Goal: Task Accomplishment & Management: Use online tool/utility

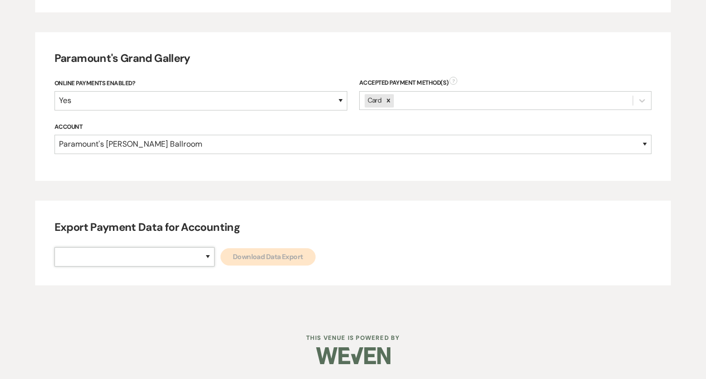
click at [166, 262] on select "Paramount's [PERSON_NAME] Ballroom Paramount's [GEOGRAPHIC_DATA]" at bounding box center [134, 256] width 160 height 19
click at [161, 259] on select "Paramount's [PERSON_NAME] Ballroom Paramount's [GEOGRAPHIC_DATA]" at bounding box center [134, 256] width 160 height 19
select select "634"
click at [54, 247] on select "Paramount's [PERSON_NAME] Ballroom Paramount's [GEOGRAPHIC_DATA]" at bounding box center [134, 256] width 160 height 19
click at [202, 268] on div "Export Payment Data for Accounting Paramount's [PERSON_NAME] Ballroom Paramount…" at bounding box center [353, 243] width 636 height 85
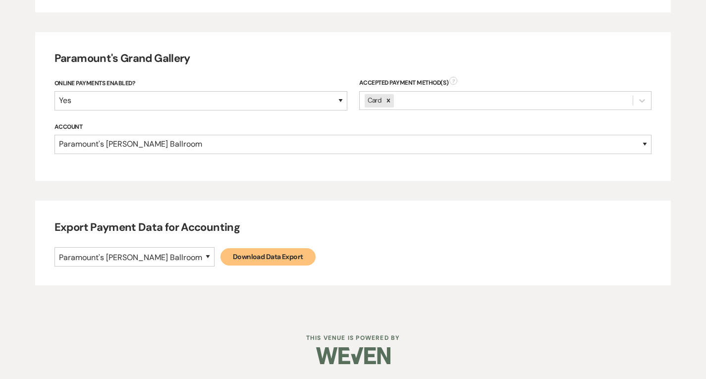
click at [220, 256] on link "Download Data Export" at bounding box center [267, 256] width 95 height 17
click at [166, 259] on select "Paramount's [PERSON_NAME] Ballroom Paramount's [GEOGRAPHIC_DATA]" at bounding box center [134, 256] width 160 height 19
select select "666"
click at [54, 247] on select "Paramount's [PERSON_NAME] Ballroom Paramount's [GEOGRAPHIC_DATA]" at bounding box center [134, 256] width 160 height 19
click at [220, 253] on link "Download Data Export" at bounding box center [267, 256] width 95 height 17
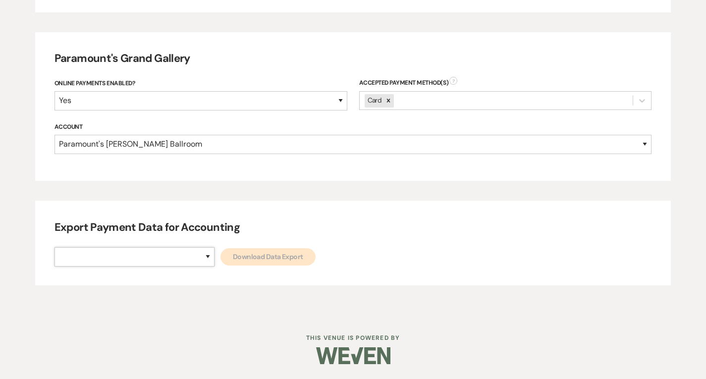
click at [145, 260] on select "Paramount's [PERSON_NAME] Ballroom Paramount's [GEOGRAPHIC_DATA]" at bounding box center [134, 256] width 160 height 19
select select "634"
click at [54, 247] on select "Paramount's [PERSON_NAME] Ballroom Paramount's [GEOGRAPHIC_DATA]" at bounding box center [134, 256] width 160 height 19
click at [216, 266] on div "Paramount's [PERSON_NAME] Ballroom Paramount's Grand Gallery Download Data Expo…" at bounding box center [352, 256] width 597 height 19
click at [220, 265] on link "Download Data Export" at bounding box center [267, 256] width 95 height 17
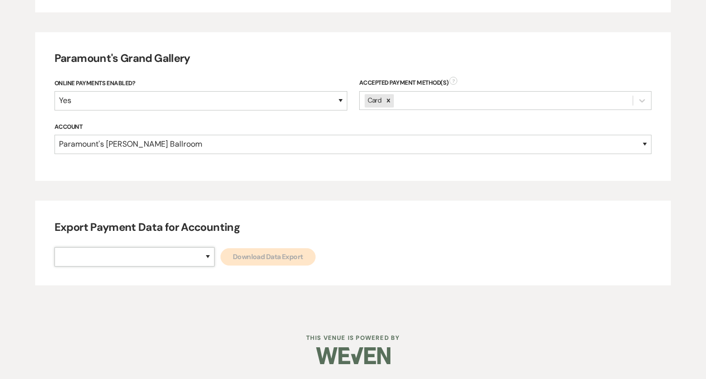
click at [164, 264] on select "Paramount's [PERSON_NAME] Ballroom Paramount's [GEOGRAPHIC_DATA]" at bounding box center [134, 256] width 160 height 19
select select "666"
click at [54, 247] on select "Paramount's [PERSON_NAME] Ballroom Paramount's [GEOGRAPHIC_DATA]" at bounding box center [134, 256] width 160 height 19
click at [249, 243] on div "Export Payment Data for Accounting Paramount's [PERSON_NAME] Ballroom Paramount…" at bounding box center [353, 243] width 636 height 85
click at [250, 256] on link "Download Data Export" at bounding box center [267, 256] width 95 height 17
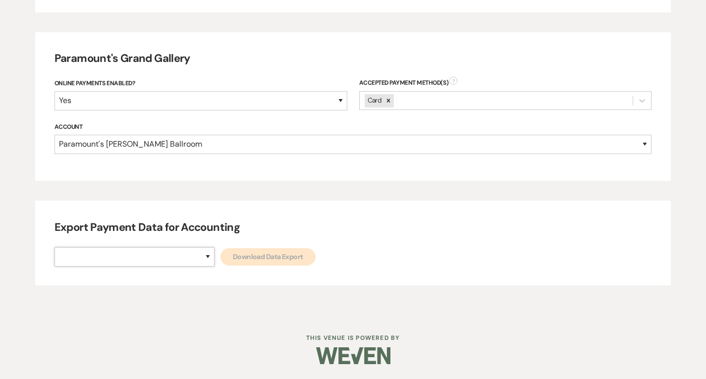
click at [153, 261] on select "Paramount's [PERSON_NAME] Ballroom Paramount's [GEOGRAPHIC_DATA]" at bounding box center [134, 256] width 160 height 19
select select "634"
click at [54, 247] on select "Paramount's [PERSON_NAME] Ballroom Paramount's [GEOGRAPHIC_DATA]" at bounding box center [134, 256] width 160 height 19
drag, startPoint x: 191, startPoint y: 266, endPoint x: 196, endPoint y: 263, distance: 5.8
click at [220, 263] on link "Download Data Export" at bounding box center [267, 256] width 95 height 17
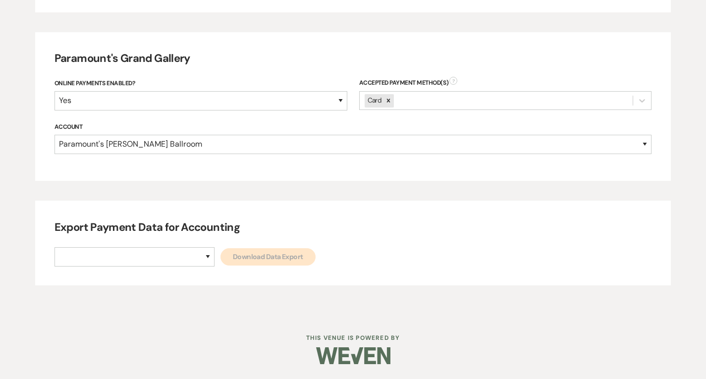
click at [174, 254] on div "Paramount's [PERSON_NAME] Ballroom Paramount's Grand Gallery Download Data Expo…" at bounding box center [352, 256] width 597 height 19
click at [172, 258] on select "Paramount's [PERSON_NAME] Ballroom Paramount's [GEOGRAPHIC_DATA]" at bounding box center [134, 256] width 160 height 19
select select "666"
click at [54, 247] on select "Paramount's [PERSON_NAME] Ballroom Paramount's [GEOGRAPHIC_DATA]" at bounding box center [134, 256] width 160 height 19
click at [220, 263] on link "Download Data Export" at bounding box center [267, 256] width 95 height 17
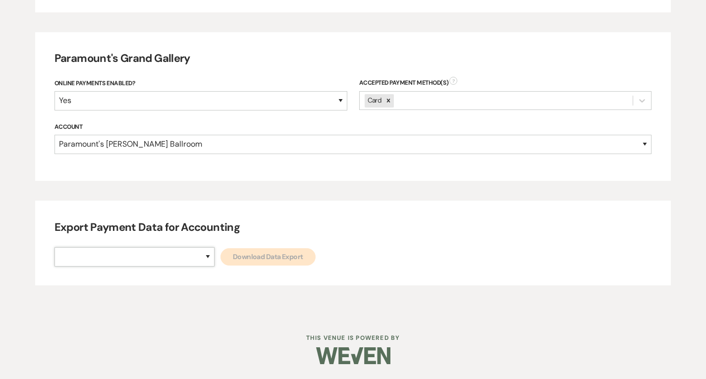
click at [169, 259] on select "Paramount's [PERSON_NAME] Ballroom Paramount's [GEOGRAPHIC_DATA]" at bounding box center [134, 256] width 160 height 19
select select "634"
click at [54, 247] on select "Paramount's [PERSON_NAME] Ballroom Paramount's [GEOGRAPHIC_DATA]" at bounding box center [134, 256] width 160 height 19
click at [220, 257] on link "Download Data Export" at bounding box center [267, 256] width 95 height 17
drag, startPoint x: 165, startPoint y: 248, endPoint x: 165, endPoint y: 266, distance: 17.8
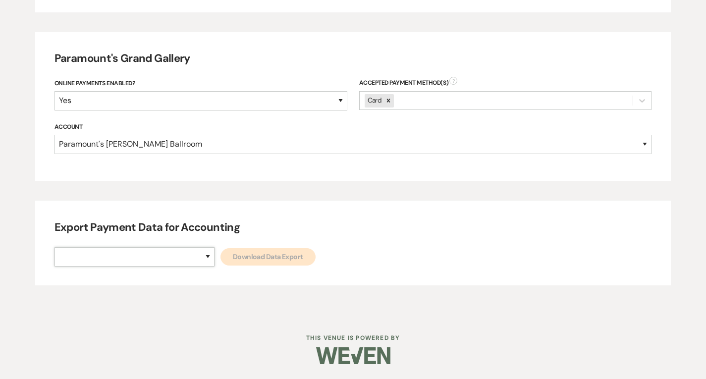
click at [165, 249] on select "Paramount's [PERSON_NAME] Ballroom Paramount's [GEOGRAPHIC_DATA]" at bounding box center [134, 256] width 160 height 19
select select "666"
click at [54, 247] on select "Paramount's [PERSON_NAME] Ballroom Paramount's [GEOGRAPHIC_DATA]" at bounding box center [134, 256] width 160 height 19
click at [220, 259] on link "Download Data Export" at bounding box center [267, 256] width 95 height 17
click at [160, 264] on select "Paramount's [PERSON_NAME] Ballroom Paramount's [GEOGRAPHIC_DATA]" at bounding box center [134, 256] width 160 height 19
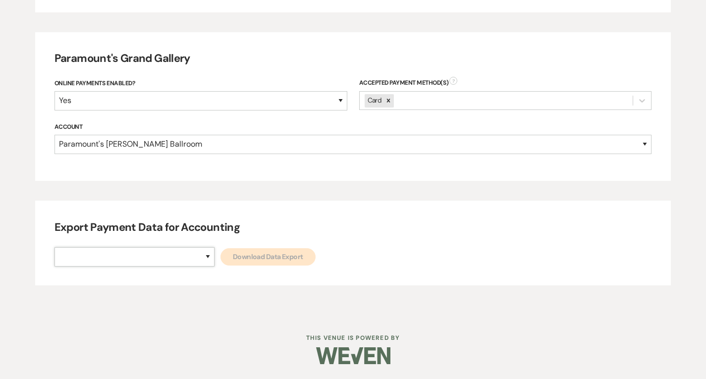
drag, startPoint x: 169, startPoint y: 260, endPoint x: 161, endPoint y: 278, distance: 20.0
click at [169, 260] on select "Paramount's [PERSON_NAME] Ballroom Paramount's [GEOGRAPHIC_DATA]" at bounding box center [134, 256] width 160 height 19
click at [160, 261] on select "Paramount's [PERSON_NAME] Ballroom Paramount's [GEOGRAPHIC_DATA]" at bounding box center [134, 256] width 160 height 19
select select "634"
click at [54, 247] on select "Paramount's [PERSON_NAME] Ballroom Paramount's [GEOGRAPHIC_DATA]" at bounding box center [134, 256] width 160 height 19
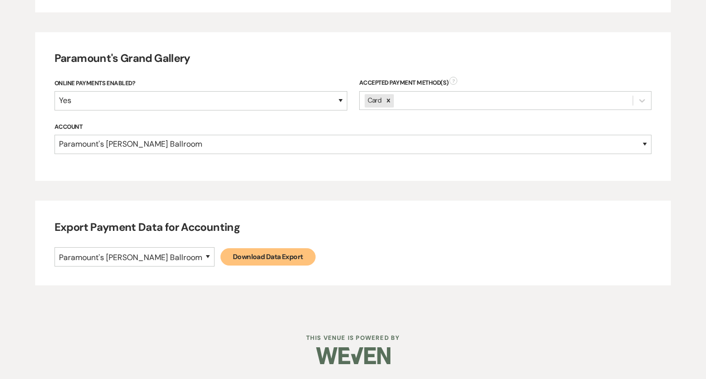
click at [220, 262] on link "Download Data Export" at bounding box center [267, 256] width 95 height 17
click at [162, 252] on select "Paramount's [PERSON_NAME] Ballroom Paramount's [GEOGRAPHIC_DATA]" at bounding box center [134, 256] width 160 height 19
select select "666"
click at [54, 247] on select "Paramount's [PERSON_NAME] Ballroom Paramount's [GEOGRAPHIC_DATA]" at bounding box center [134, 256] width 160 height 19
click at [226, 259] on link "Download Data Export" at bounding box center [267, 256] width 95 height 17
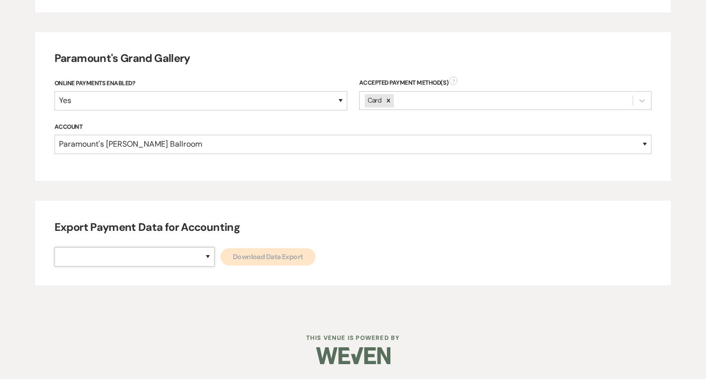
click at [153, 261] on select "Paramount's [PERSON_NAME] Ballroom Paramount's [GEOGRAPHIC_DATA]" at bounding box center [134, 256] width 160 height 19
select select "634"
click at [54, 247] on select "Paramount's [PERSON_NAME] Ballroom Paramount's [GEOGRAPHIC_DATA]" at bounding box center [134, 256] width 160 height 19
click at [220, 265] on link "Download Data Export" at bounding box center [267, 256] width 95 height 17
click at [174, 259] on select "Paramount's [PERSON_NAME] Ballroom Paramount's [GEOGRAPHIC_DATA]" at bounding box center [134, 256] width 160 height 19
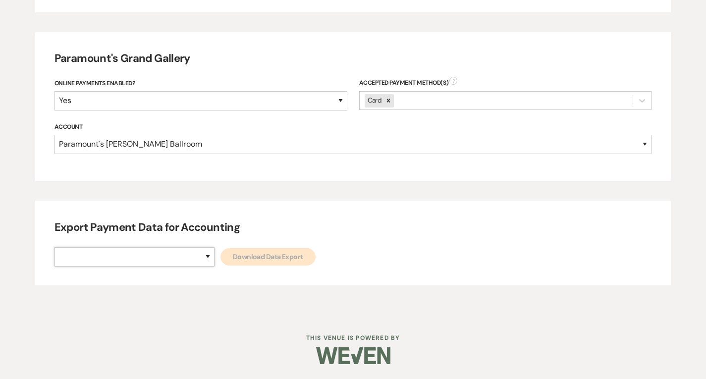
select select "666"
click at [54, 247] on select "Paramount's [PERSON_NAME] Ballroom Paramount's [GEOGRAPHIC_DATA]" at bounding box center [134, 256] width 160 height 19
click at [225, 265] on link "Download Data Export" at bounding box center [267, 256] width 95 height 17
click at [171, 251] on select "Paramount's [PERSON_NAME] Ballroom Paramount's [GEOGRAPHIC_DATA]" at bounding box center [134, 256] width 160 height 19
select select "634"
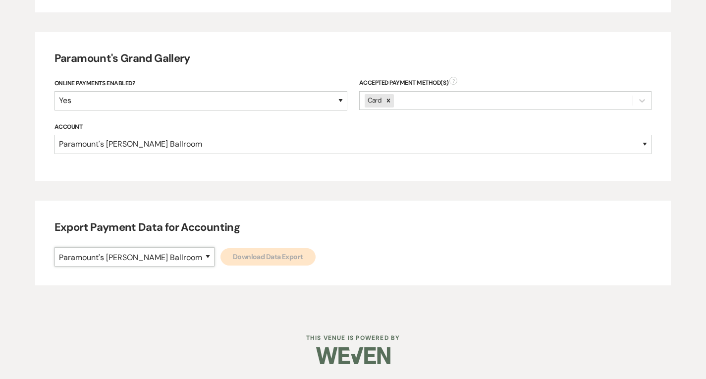
click at [54, 247] on select "Paramount's [PERSON_NAME] Ballroom Paramount's [GEOGRAPHIC_DATA]" at bounding box center [134, 256] width 160 height 19
click at [220, 259] on link "Download Data Export" at bounding box center [267, 256] width 95 height 17
click at [131, 262] on select "Paramount's [PERSON_NAME] Ballroom Paramount's [GEOGRAPHIC_DATA]" at bounding box center [134, 256] width 160 height 19
select select "666"
click at [54, 247] on select "Paramount's [PERSON_NAME] Ballroom Paramount's [GEOGRAPHIC_DATA]" at bounding box center [134, 256] width 160 height 19
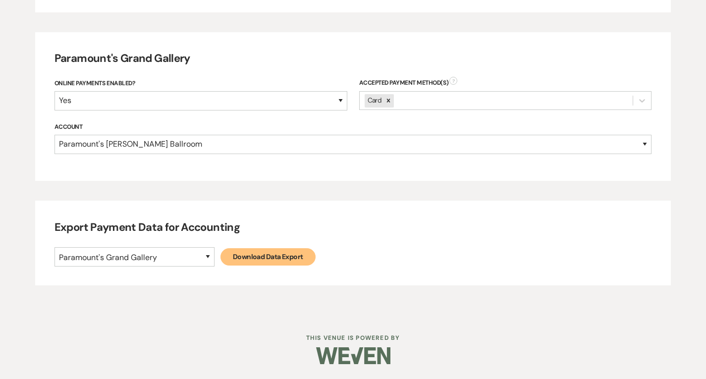
click at [235, 259] on link "Download Data Export" at bounding box center [267, 256] width 95 height 17
select select
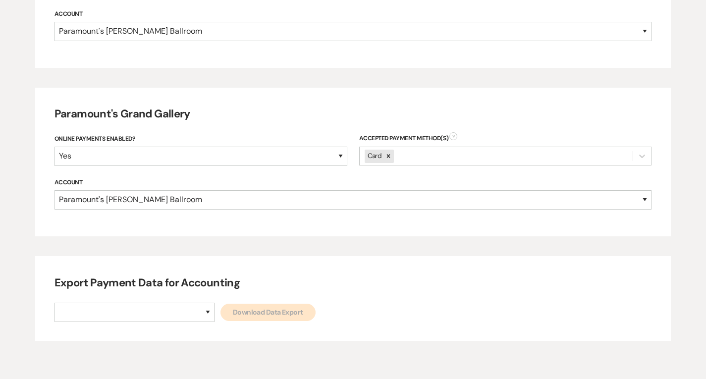
scroll to position [554, 0]
